Goal: Information Seeking & Learning: Learn about a topic

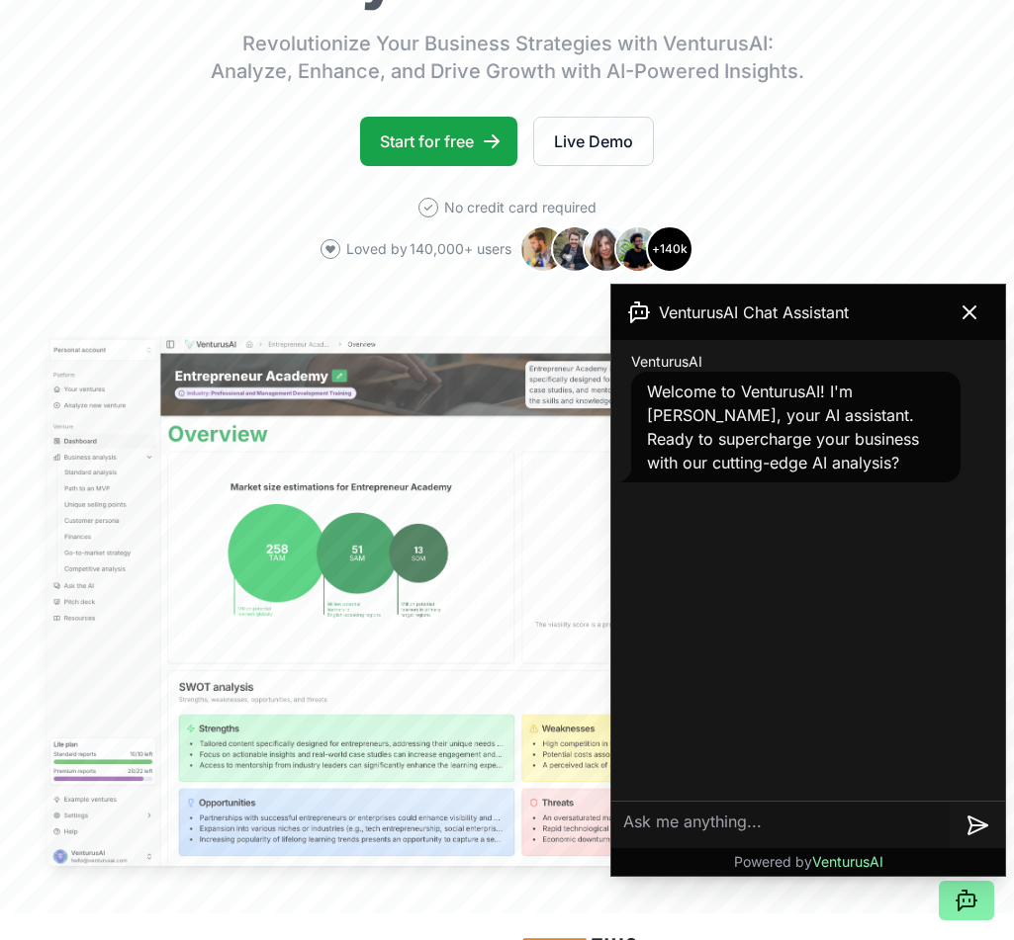
scroll to position [307, 0]
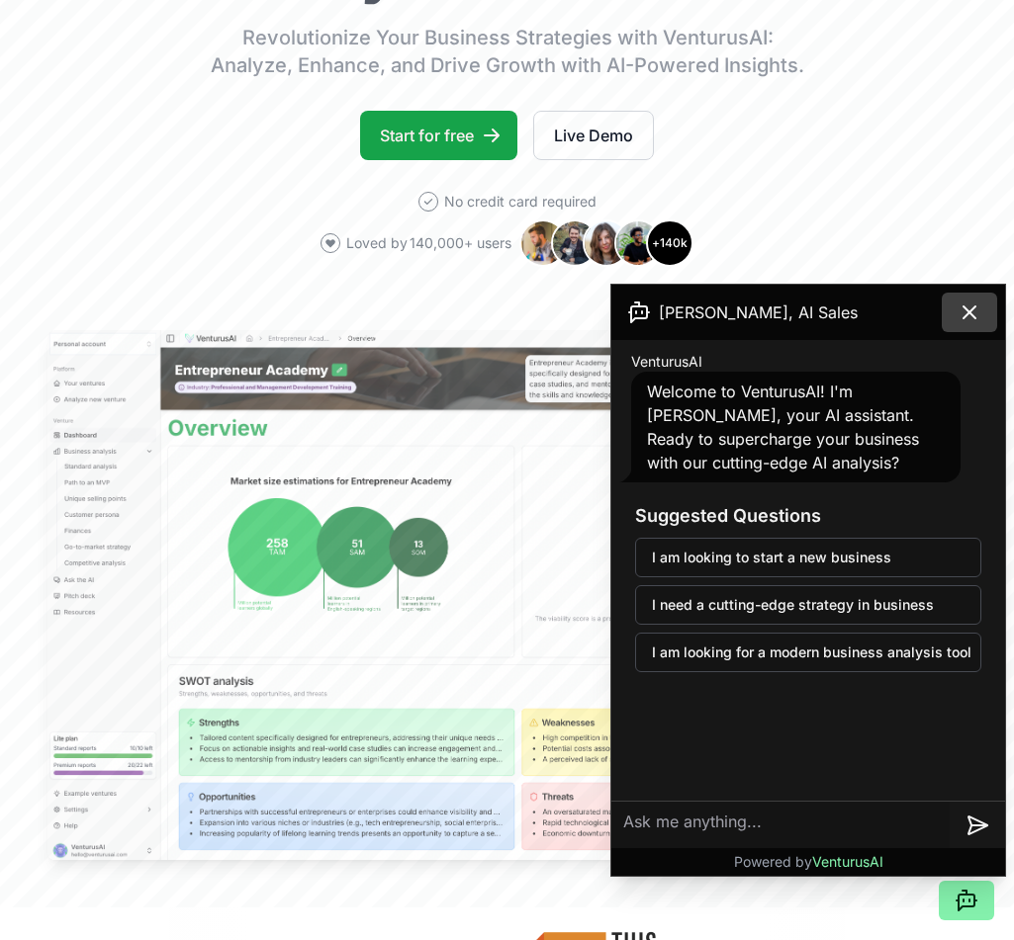
click at [977, 302] on icon at bounding box center [969, 313] width 24 height 24
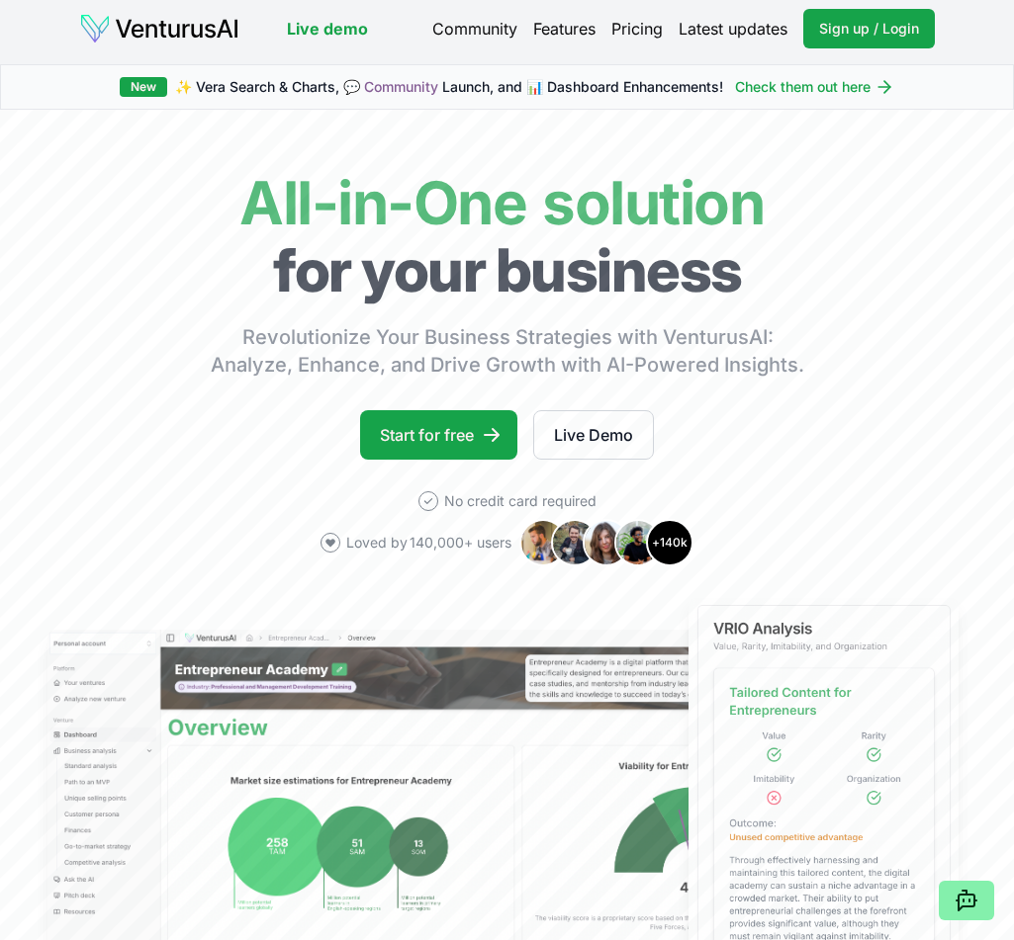
scroll to position [0, 0]
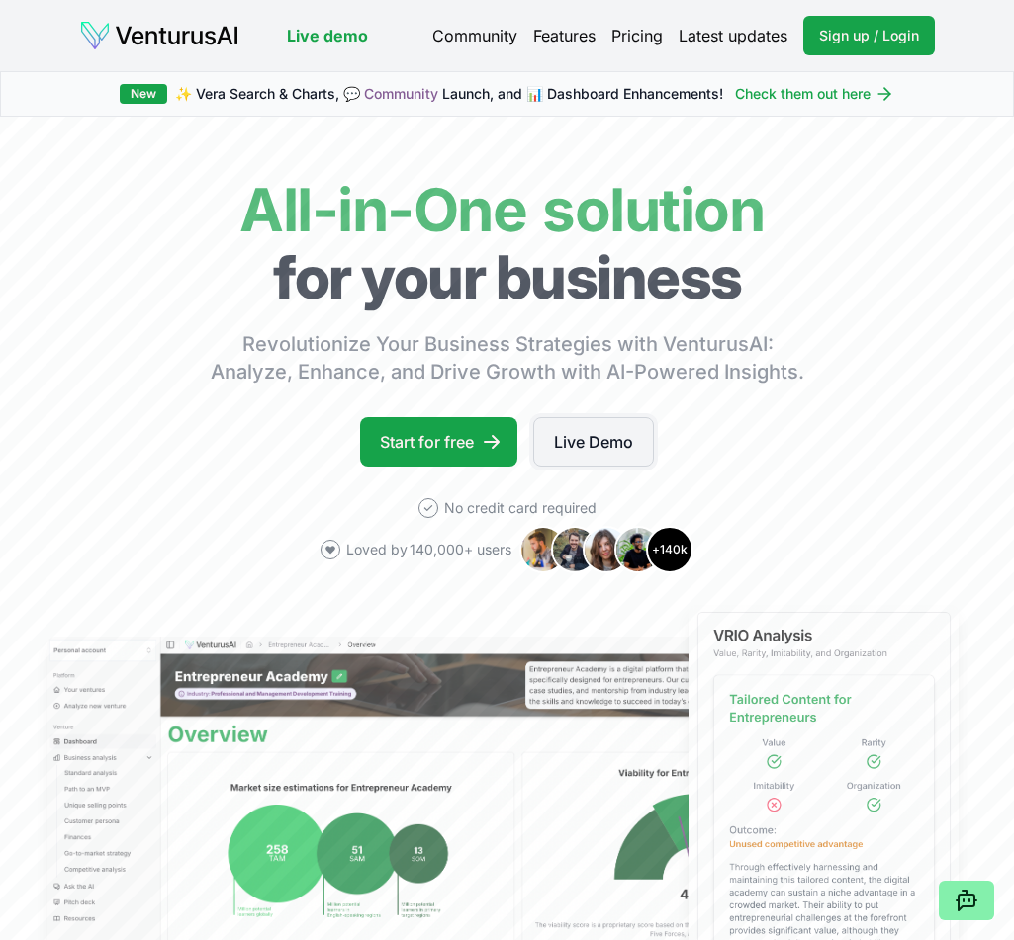
click at [564, 446] on link "Live Demo" at bounding box center [593, 441] width 121 height 49
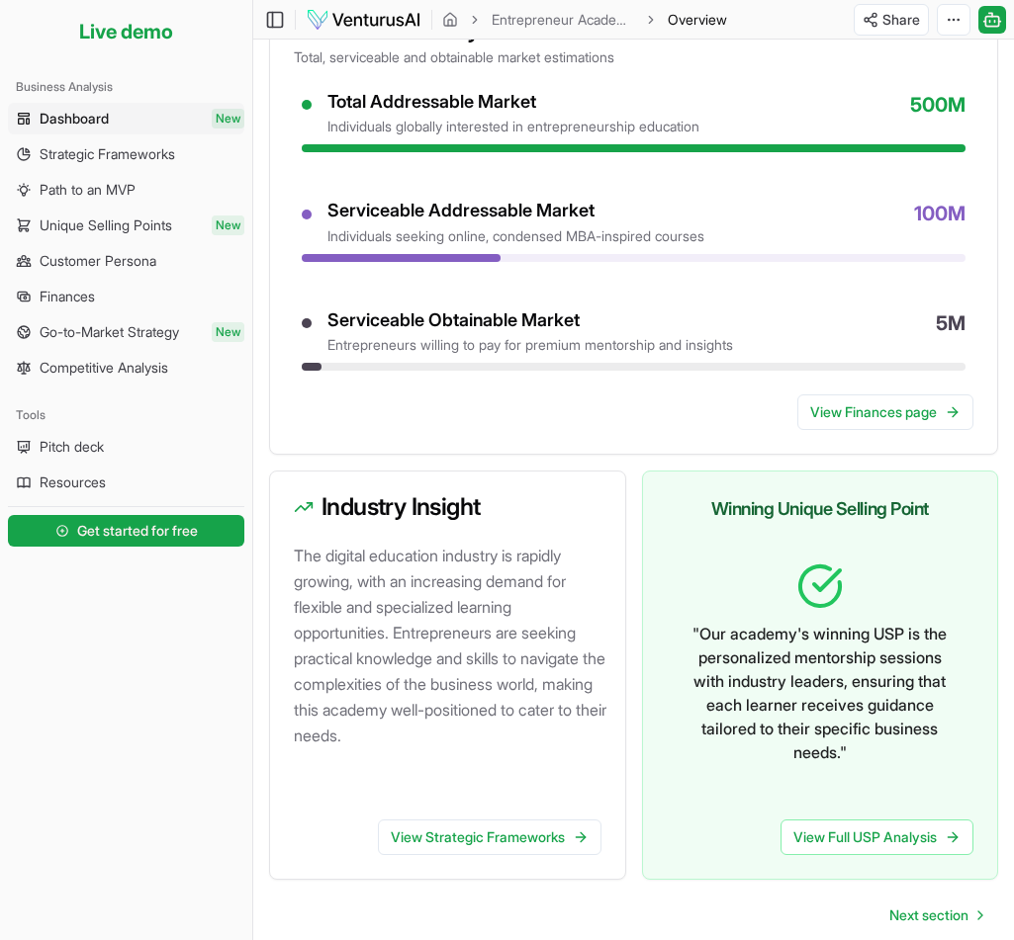
scroll to position [935, 0]
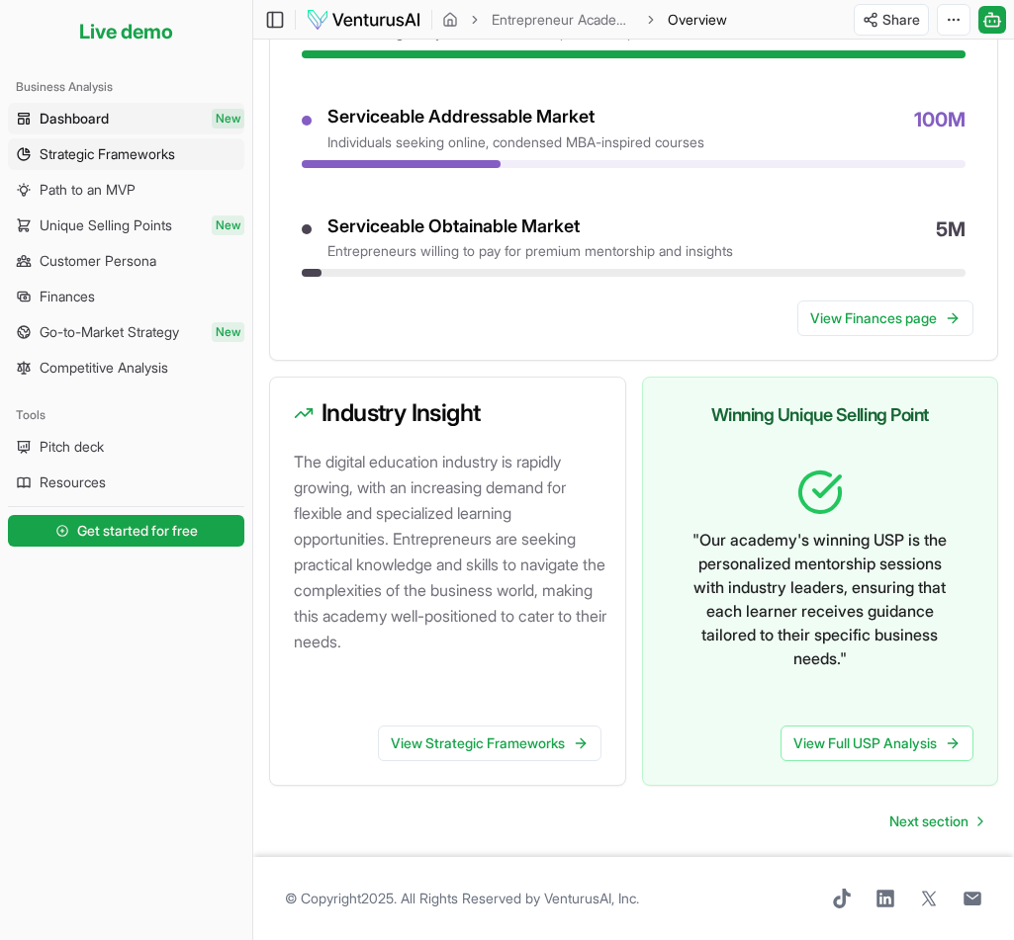
click at [160, 159] on span "Strategic Frameworks" at bounding box center [107, 154] width 135 height 20
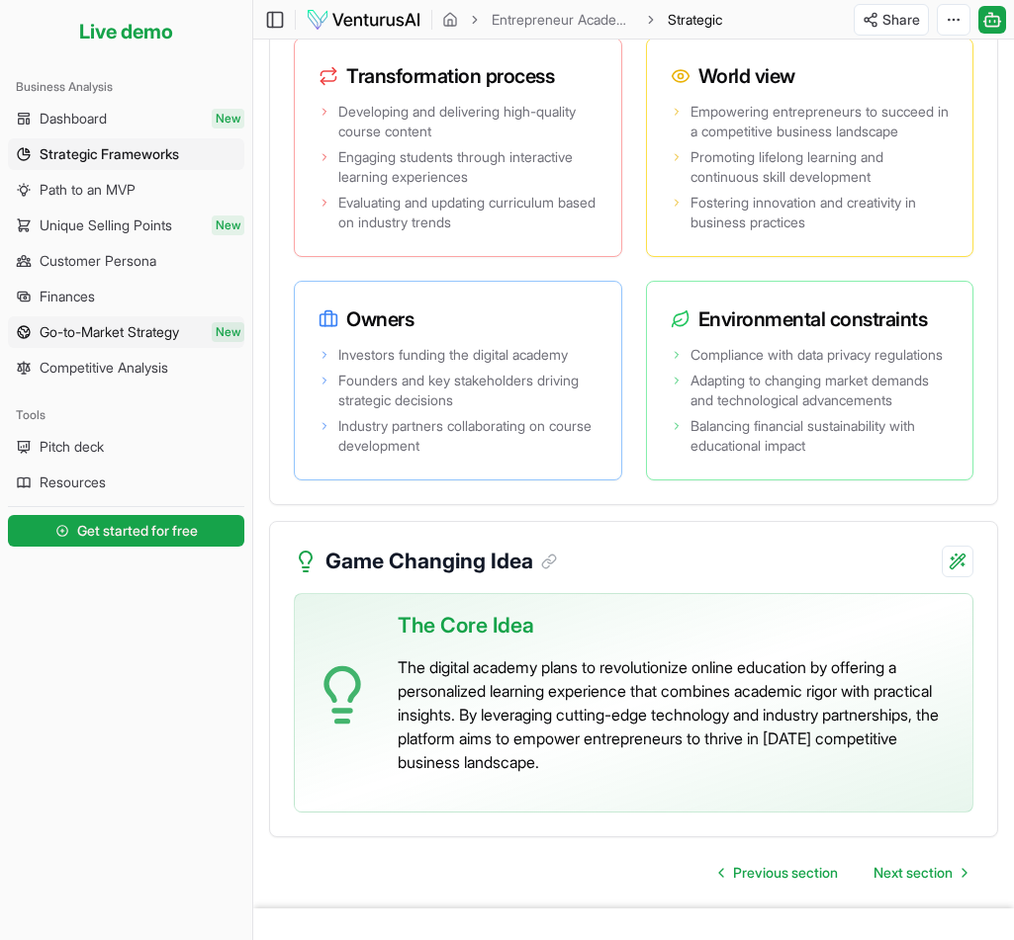
scroll to position [4301, 0]
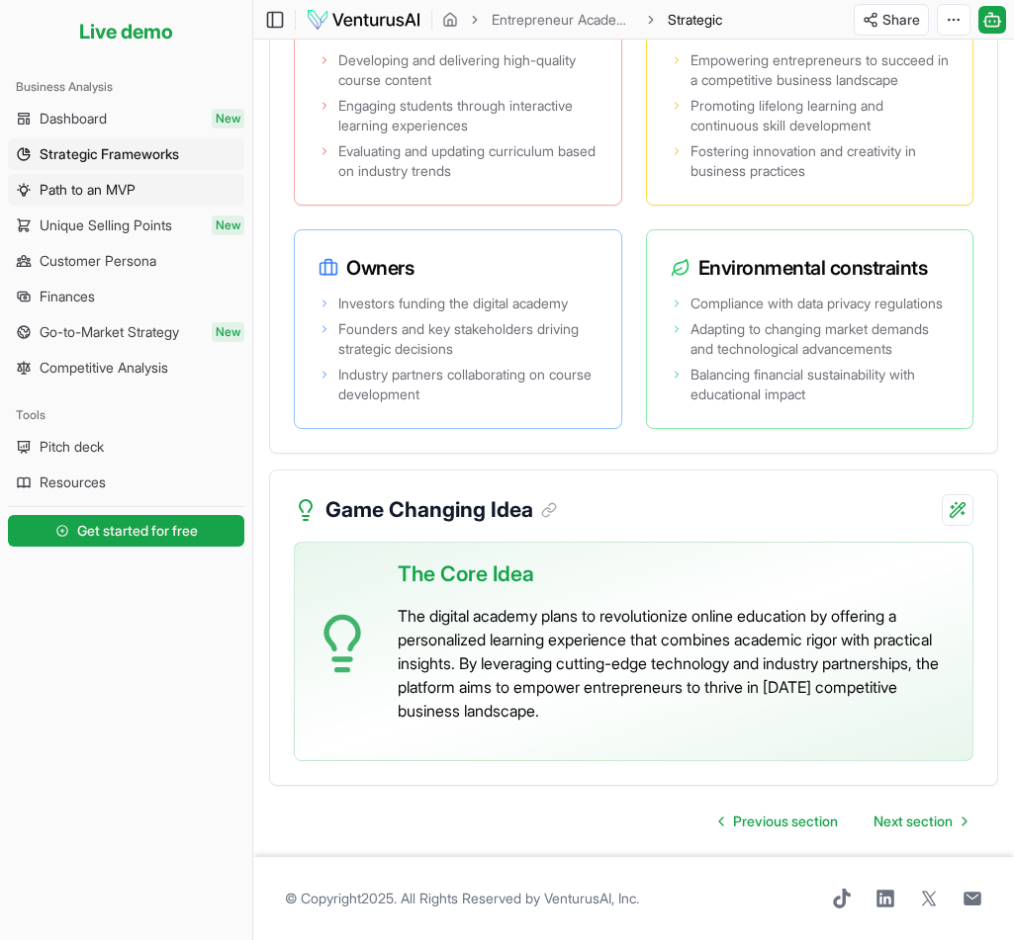
click at [151, 200] on link "Path to an MVP" at bounding box center [126, 190] width 236 height 32
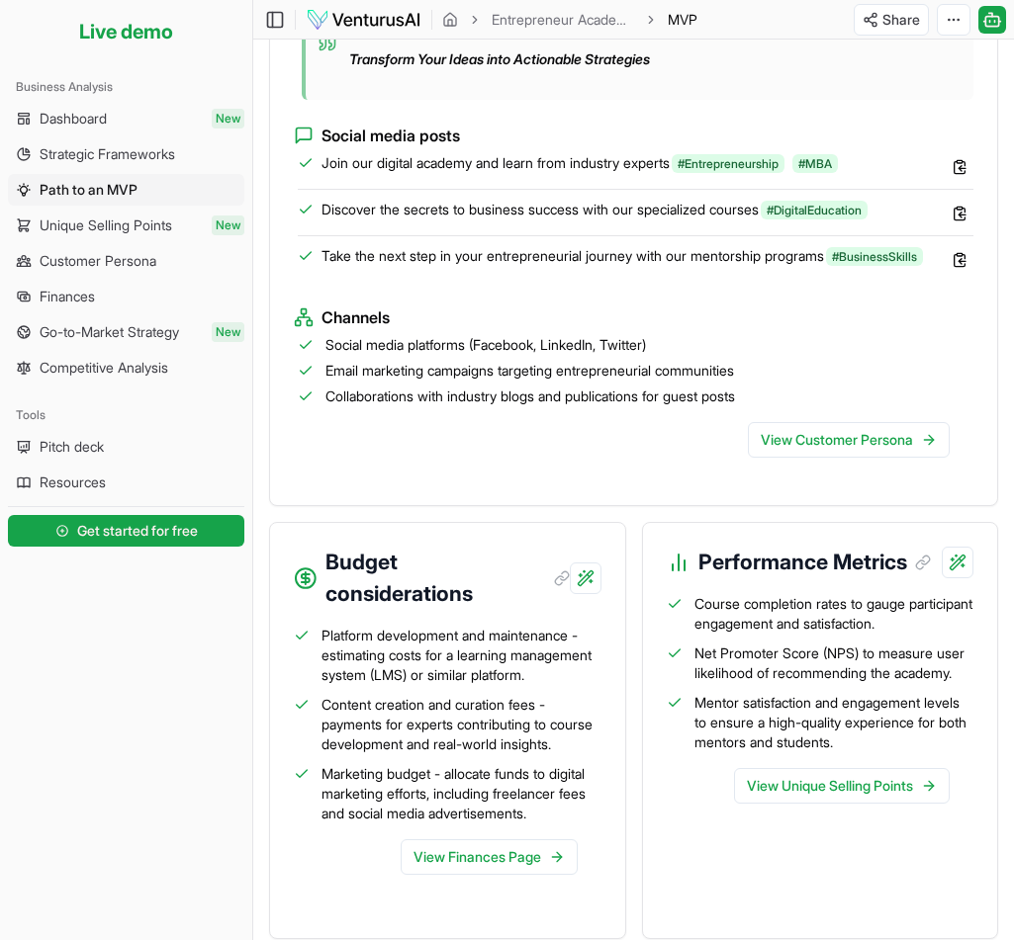
scroll to position [2232, 0]
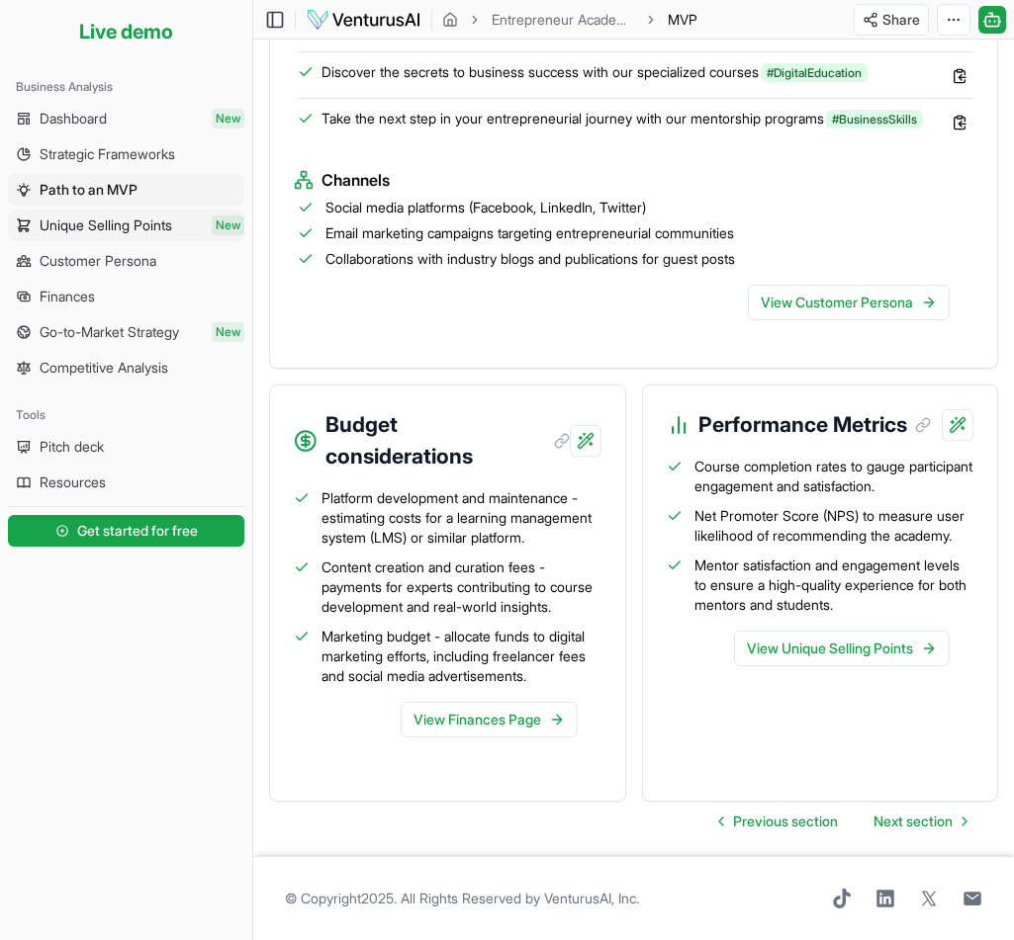
click at [154, 214] on link "Unique Selling Points New" at bounding box center [126, 226] width 236 height 32
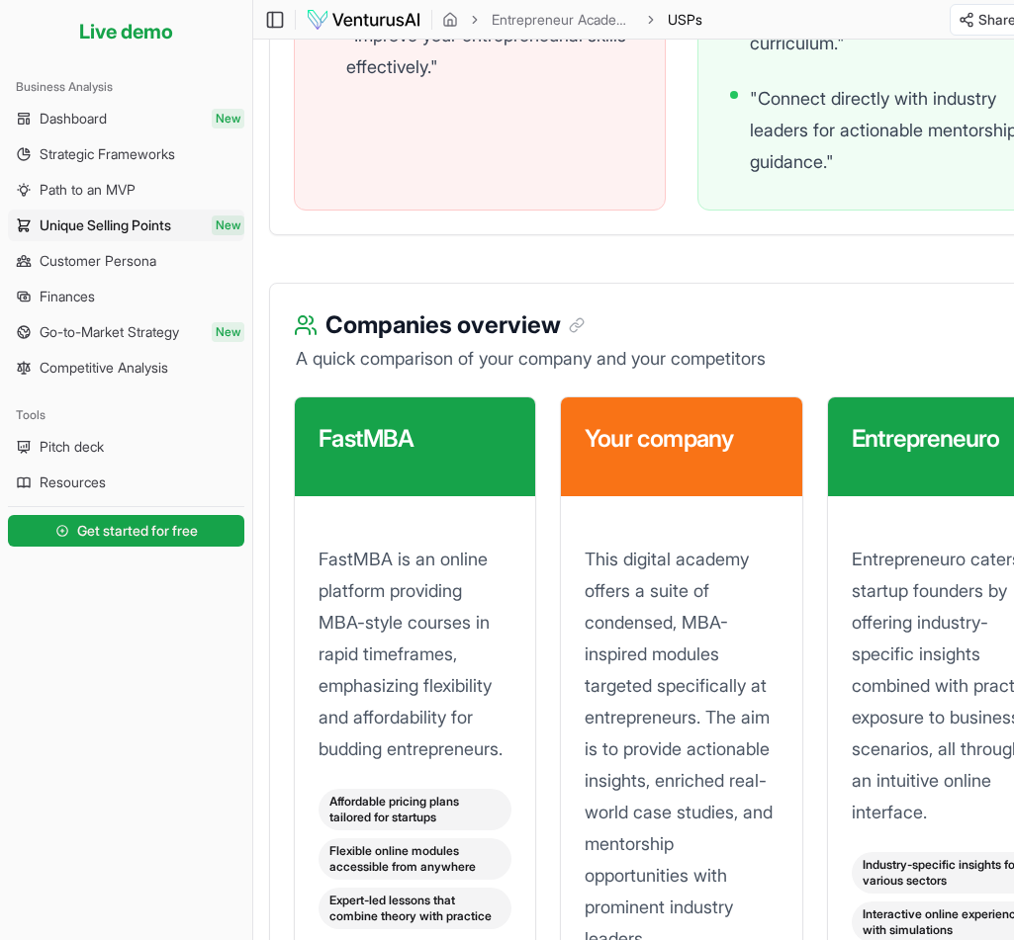
scroll to position [2714, 0]
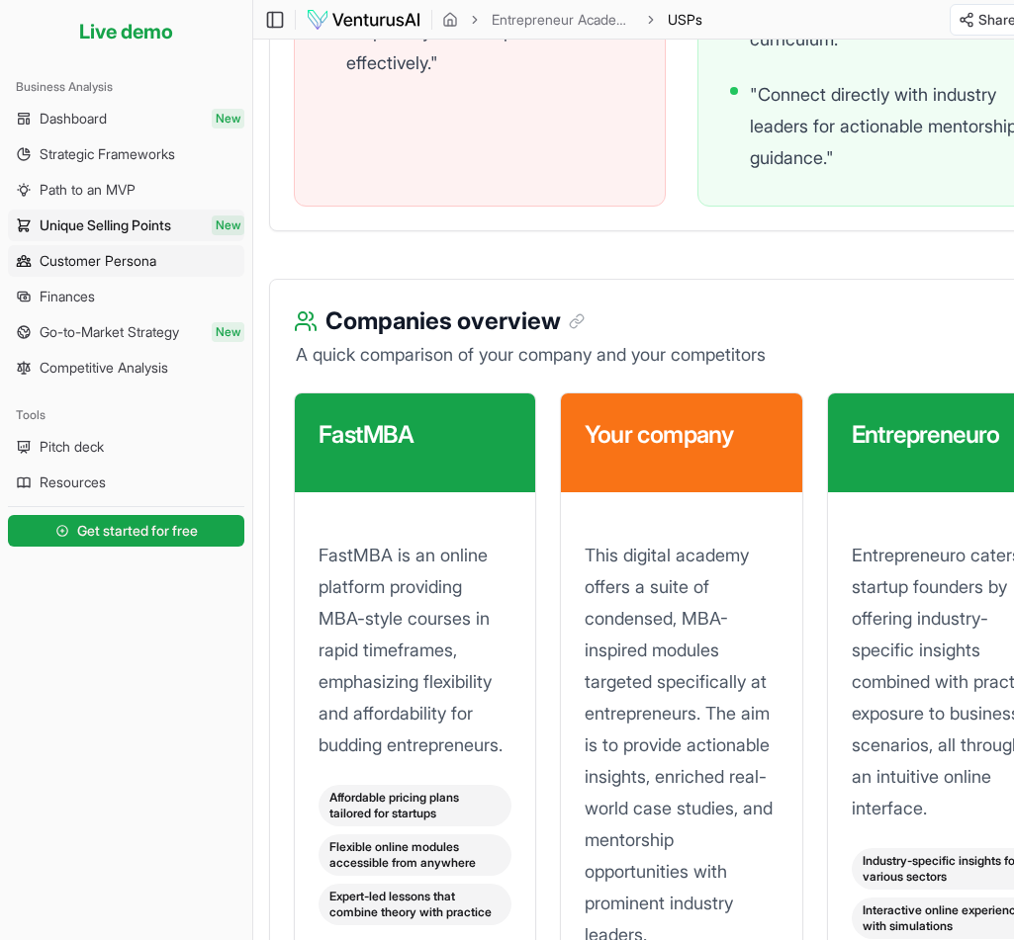
click at [55, 264] on span "Customer Persona" at bounding box center [98, 261] width 117 height 20
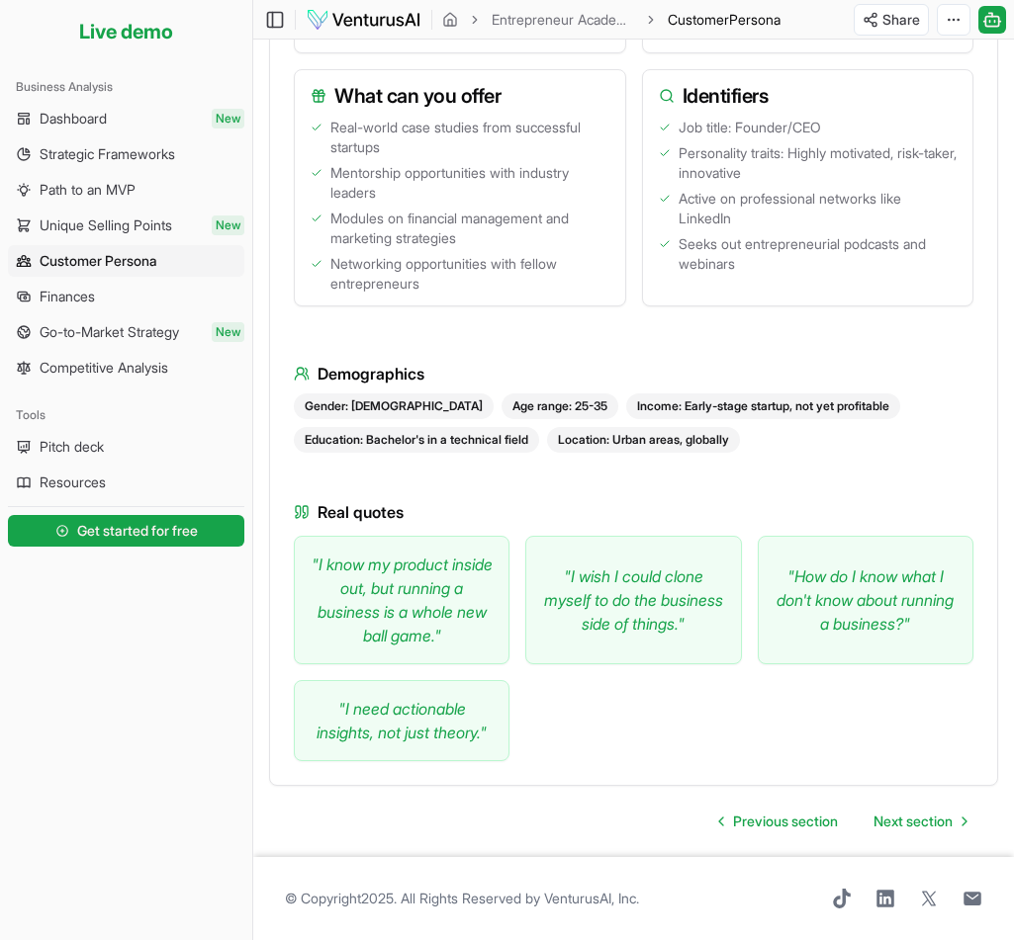
scroll to position [1196, 0]
click at [68, 208] on ul "Dashboard New Strategic Frameworks Path to an MVP Unique Selling Points New Cus…" at bounding box center [126, 243] width 236 height 281
click at [70, 215] on link "Unique Selling Points New" at bounding box center [126, 226] width 236 height 32
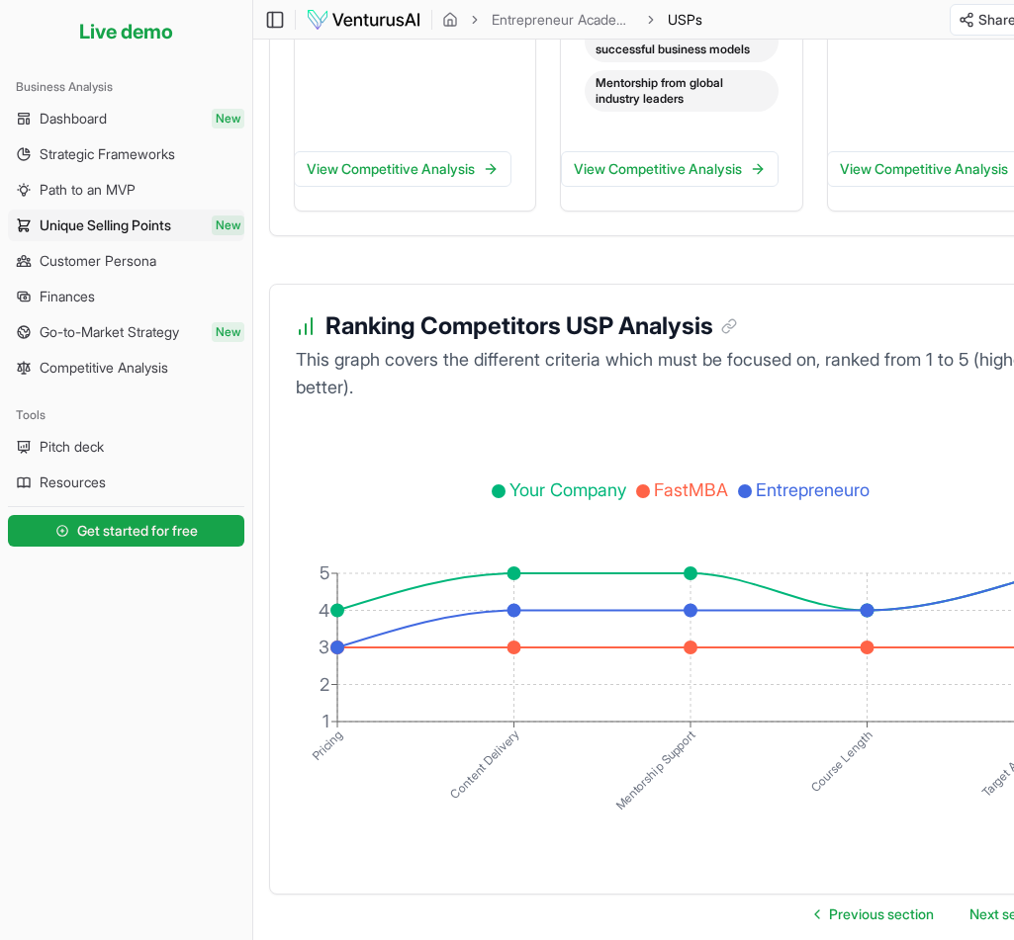
scroll to position [3830, 0]
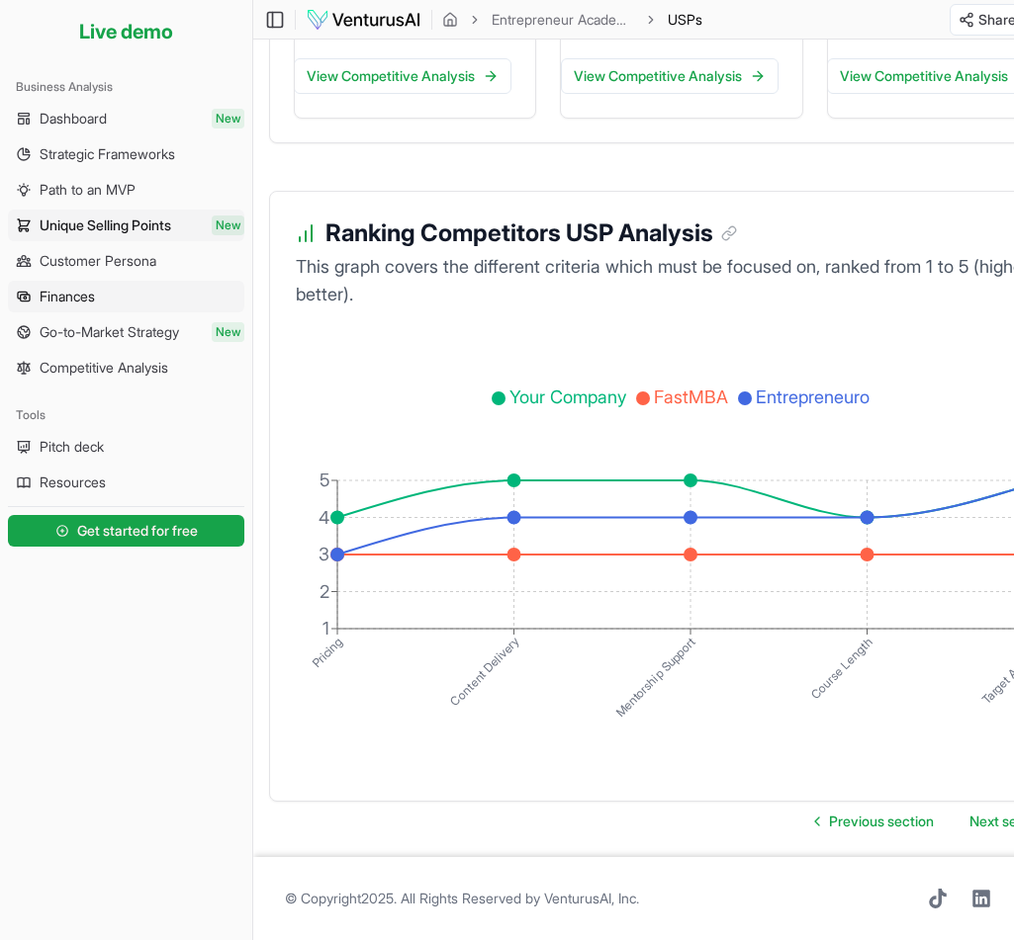
click at [145, 283] on link "Finances" at bounding box center [126, 297] width 236 height 32
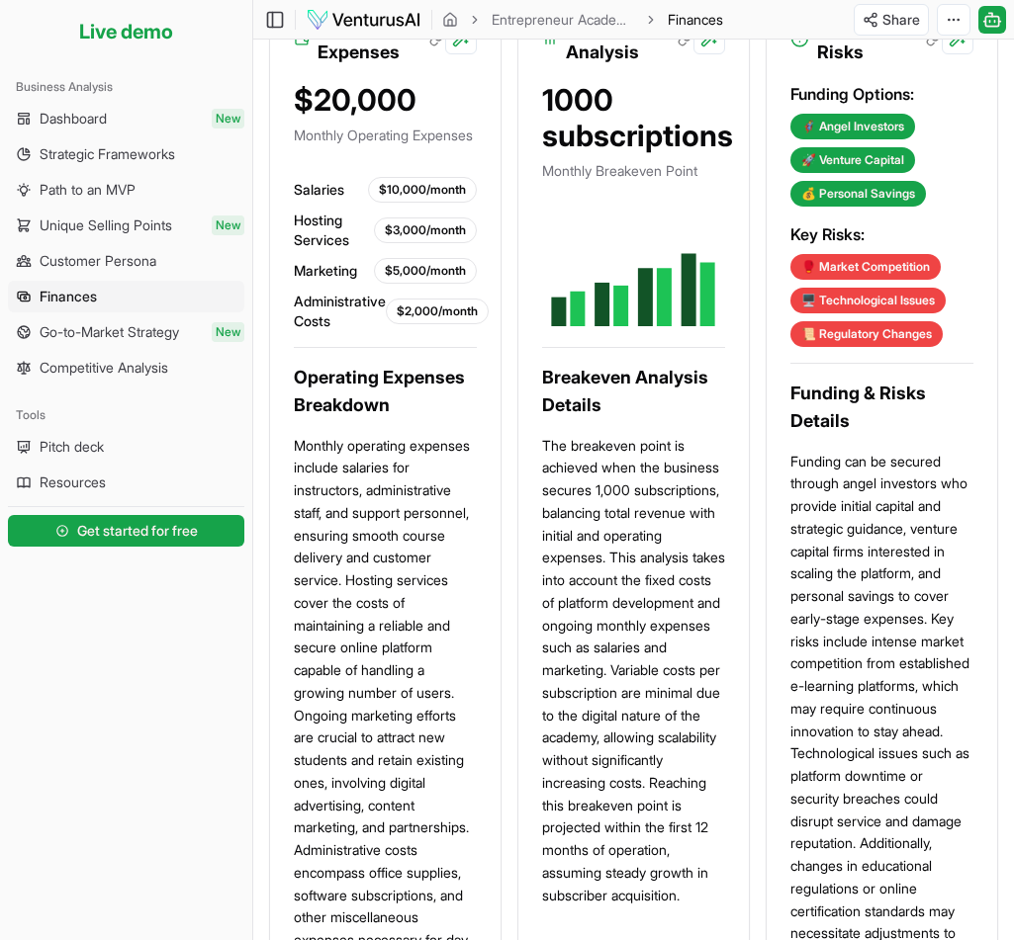
scroll to position [1820, 0]
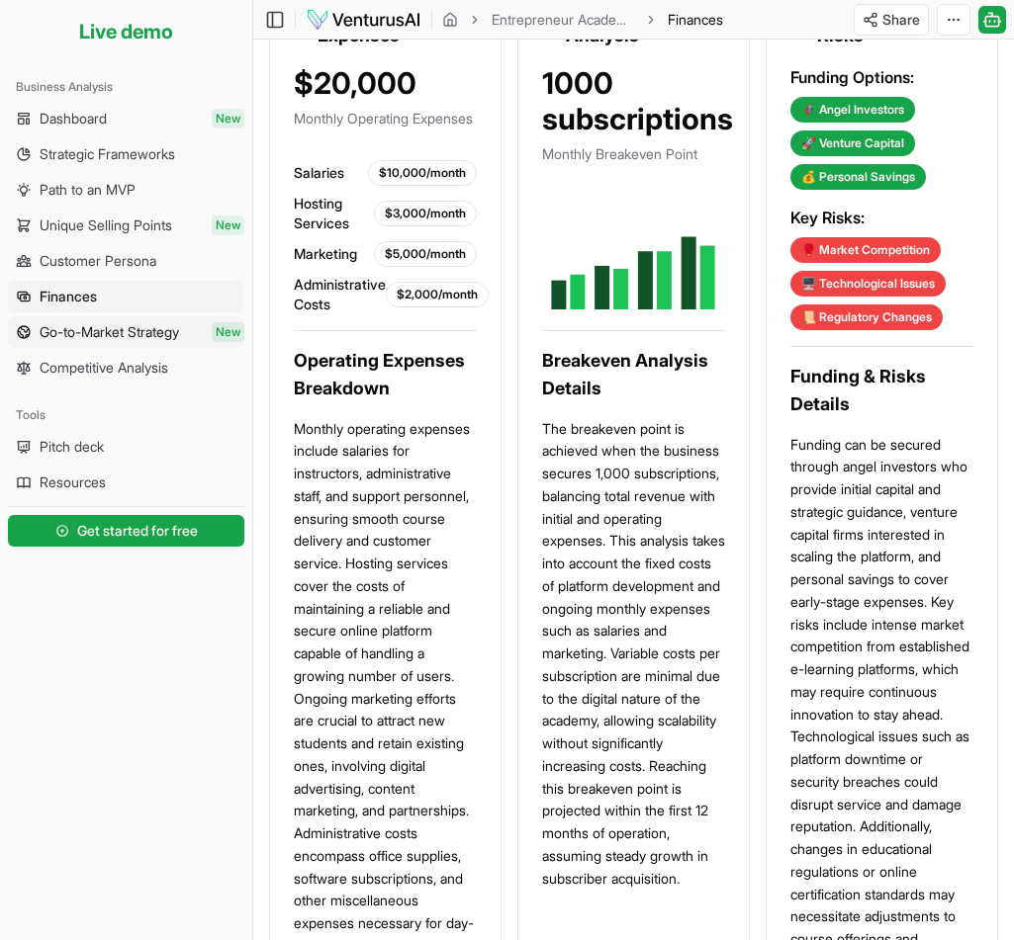
click at [116, 327] on span "Go-to-Market Strategy" at bounding box center [109, 332] width 139 height 20
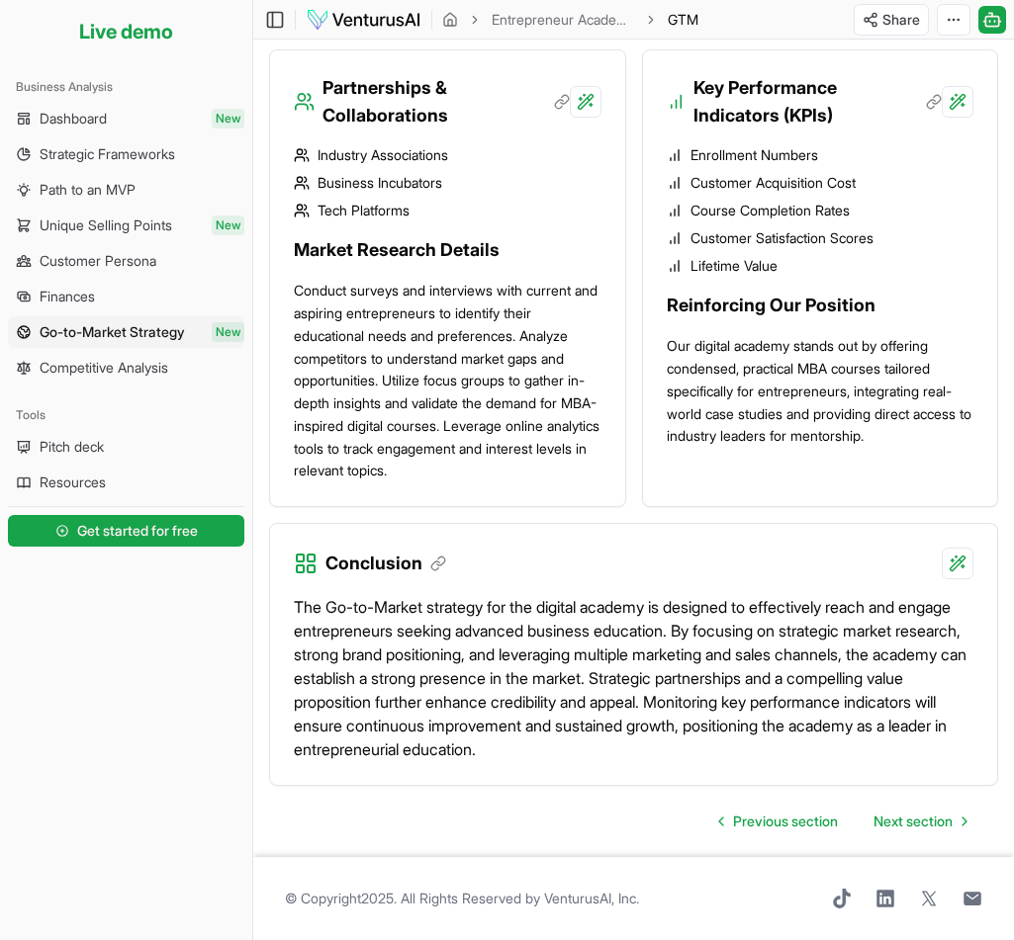
scroll to position [2614, 0]
click at [142, 371] on span "Competitive Analysis" at bounding box center [104, 368] width 129 height 20
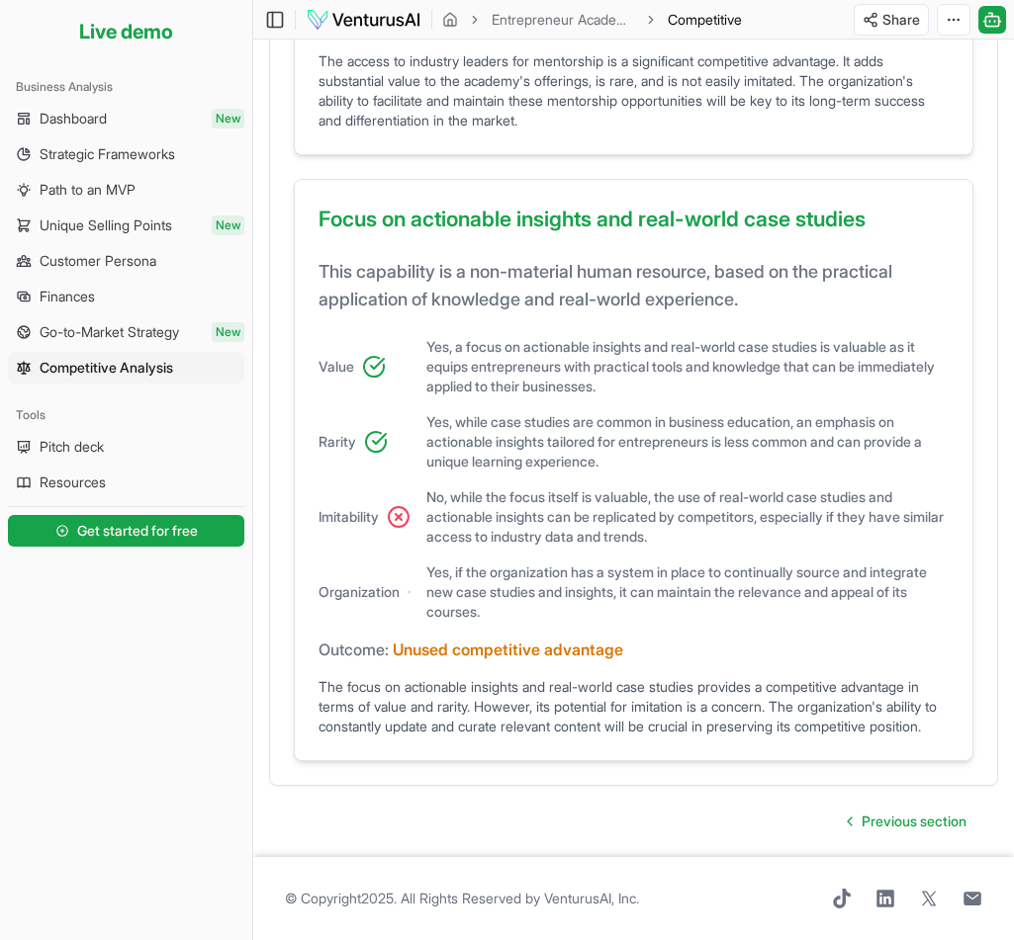
scroll to position [1768, 0]
click at [46, 431] on link "Pitch deck" at bounding box center [126, 447] width 236 height 32
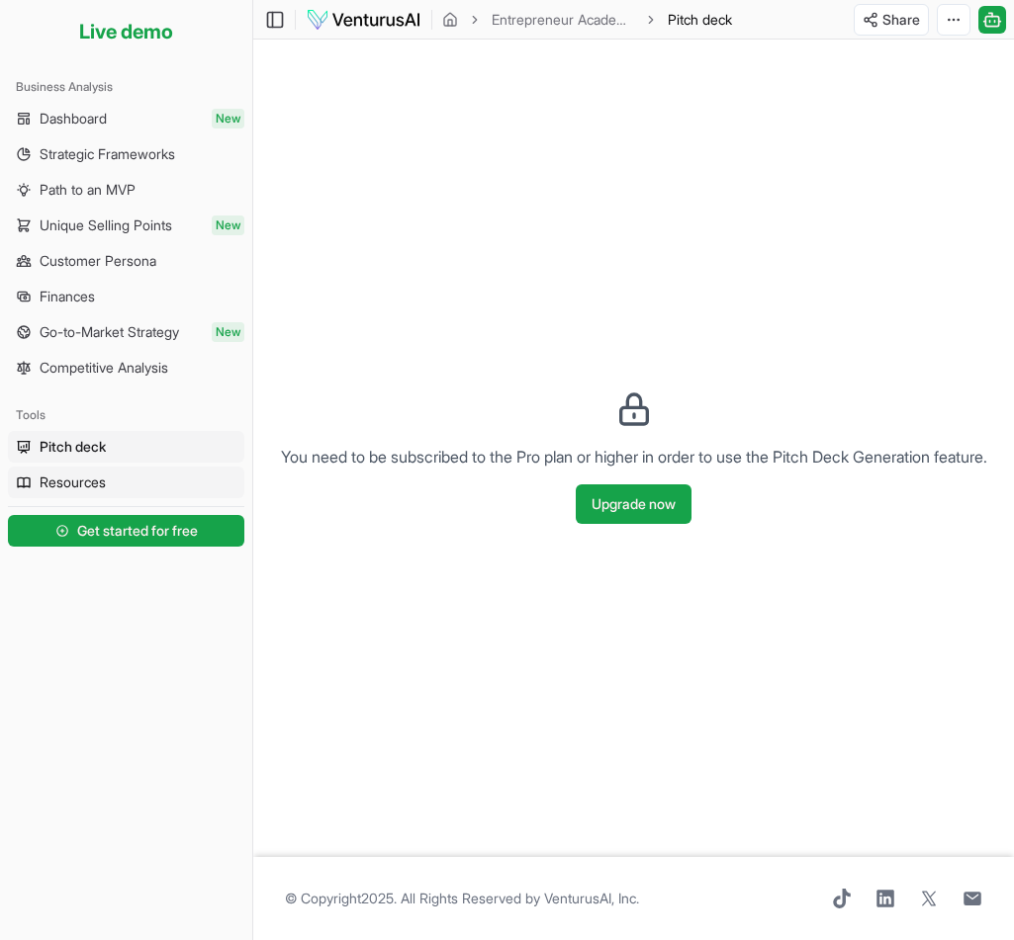
click at [86, 484] on span "Resources" at bounding box center [73, 483] width 66 height 20
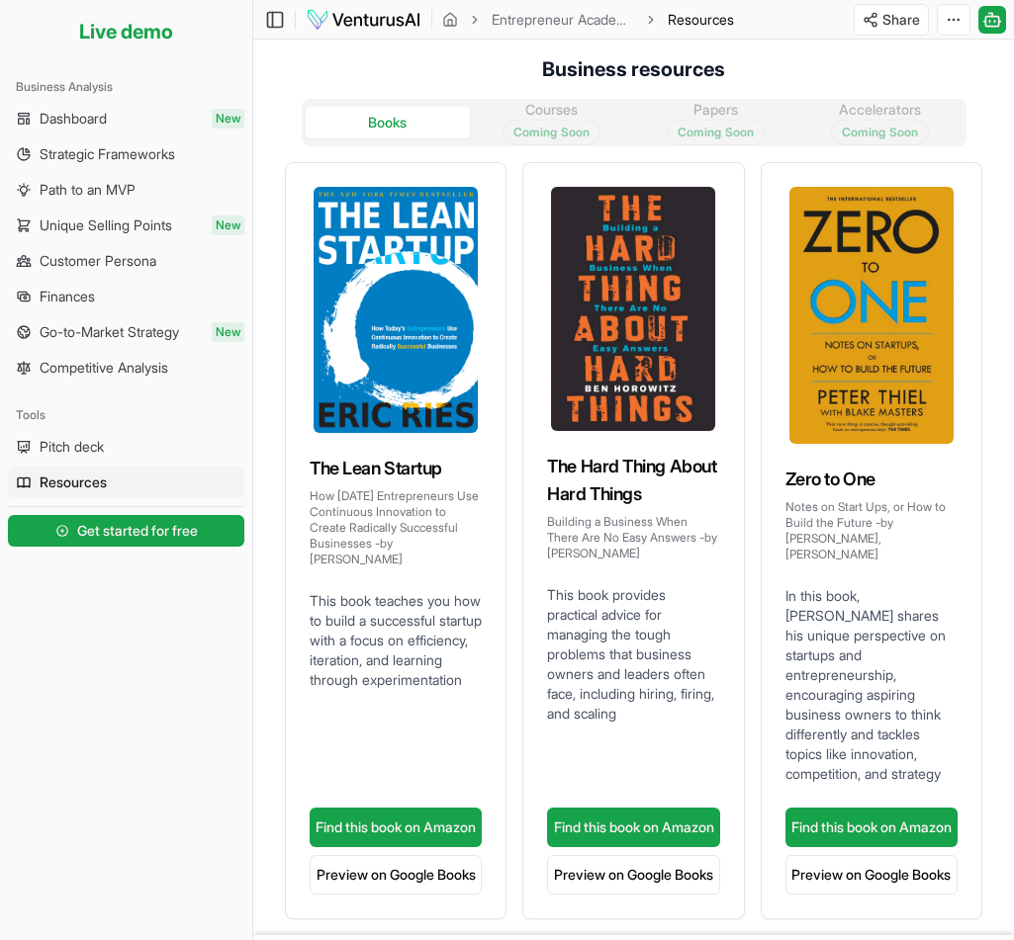
click at [380, 17] on img at bounding box center [364, 20] width 116 height 24
